Goal: Information Seeking & Learning: Learn about a topic

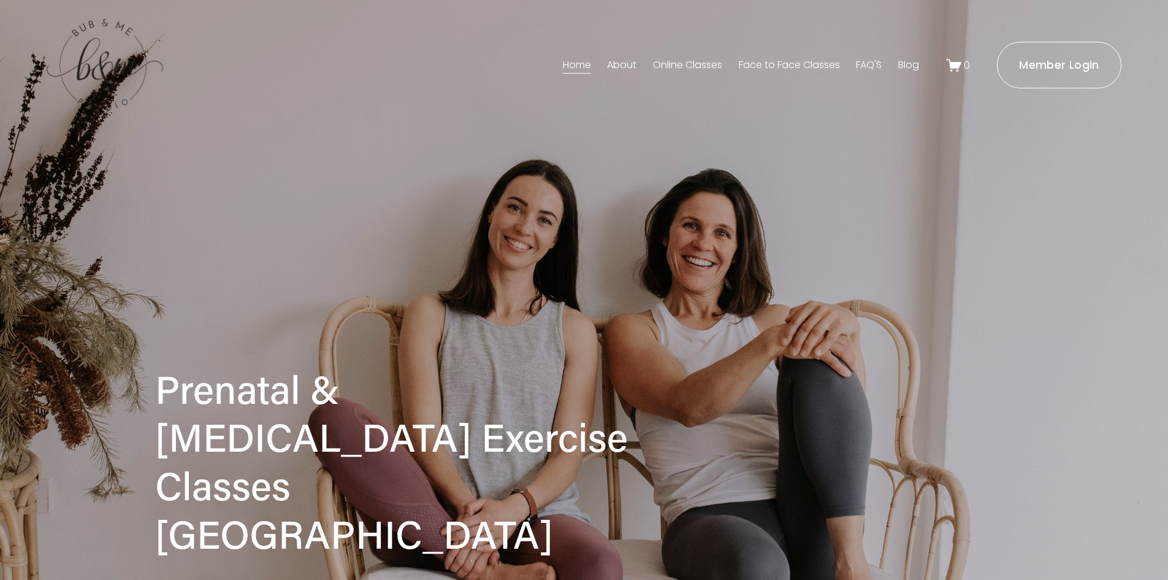
click at [617, 67] on link "About" at bounding box center [621, 65] width 29 height 20
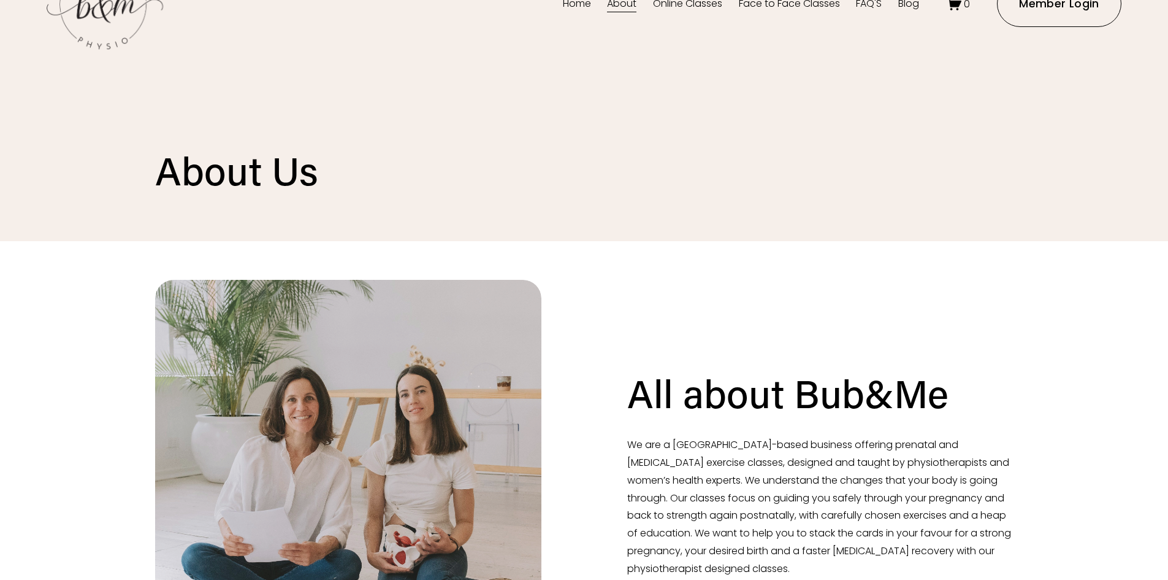
scroll to position [184, 0]
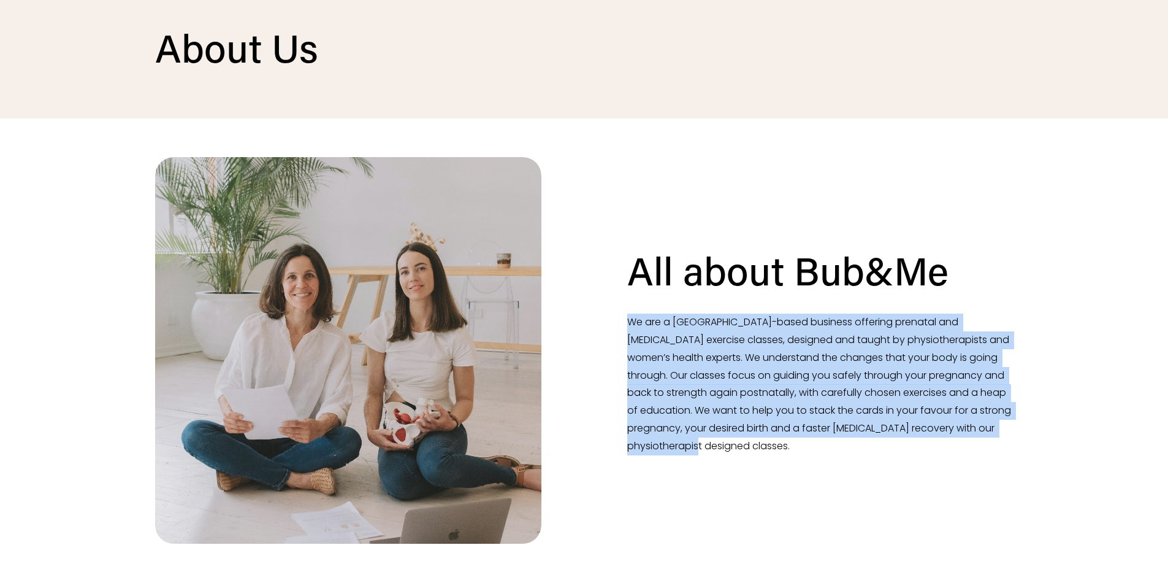
drag, startPoint x: 628, startPoint y: 319, endPoint x: 683, endPoint y: 453, distance: 144.4
click at [683, 453] on p "We are a Canberra-based business offering prenatal and postnatal exercise class…" at bounding box center [820, 383] width 386 height 141
copy p "We are a Canberra-based business offering prenatal and postnatal exercise class…"
click at [738, 501] on figure "All about Bub&Me We are a Canberra-based business offering prenatal and postnat…" at bounding box center [584, 350] width 859 height 386
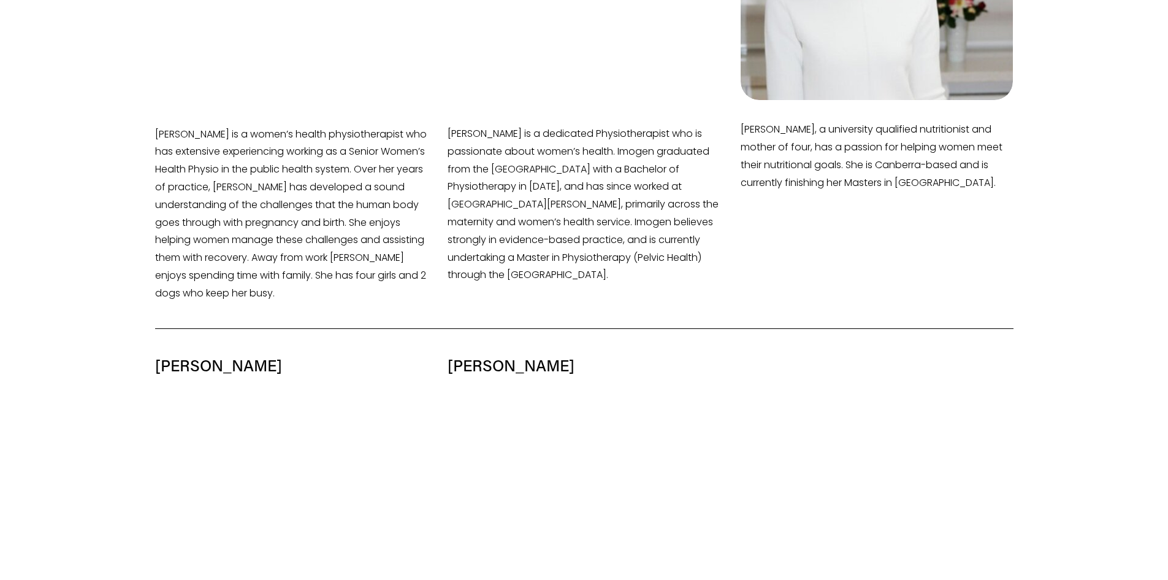
scroll to position [1901, 0]
